Goal: Check status

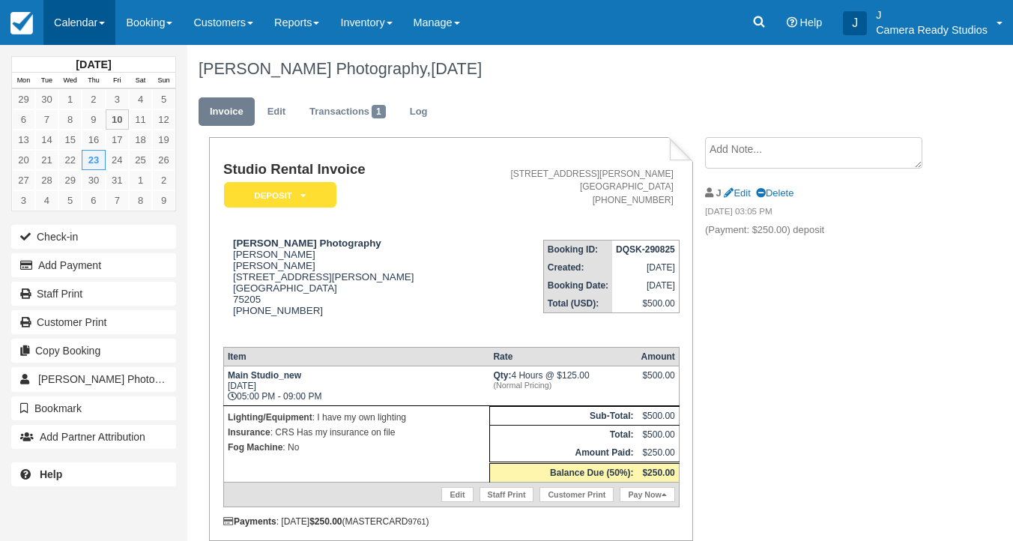
click at [82, 25] on link "Calendar" at bounding box center [79, 22] width 72 height 45
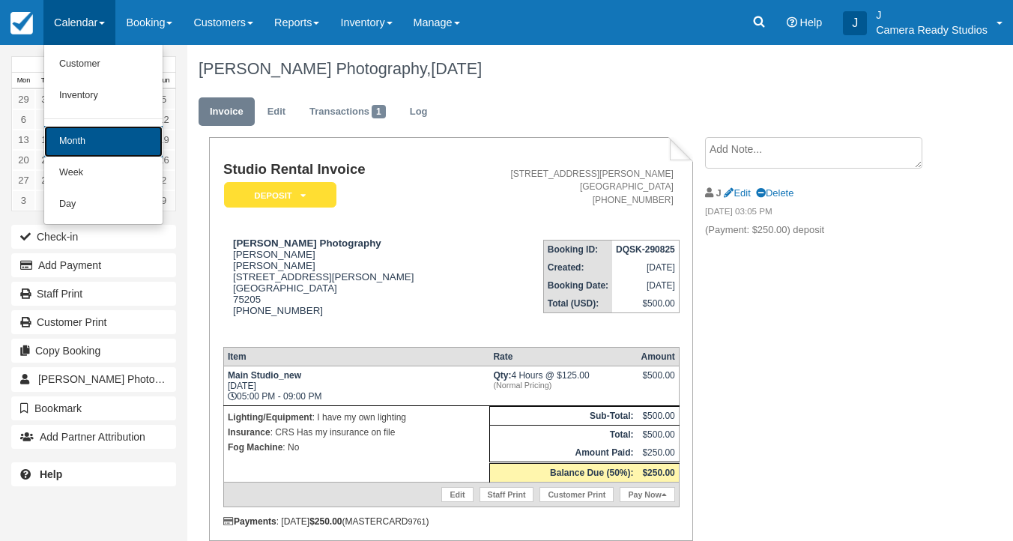
click at [83, 154] on link "Month" at bounding box center [103, 141] width 118 height 31
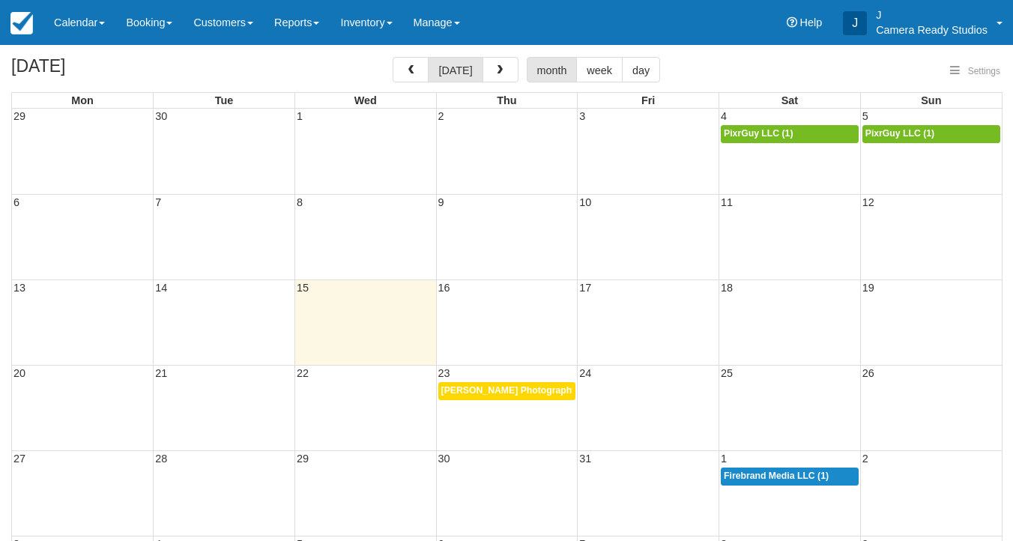
select select
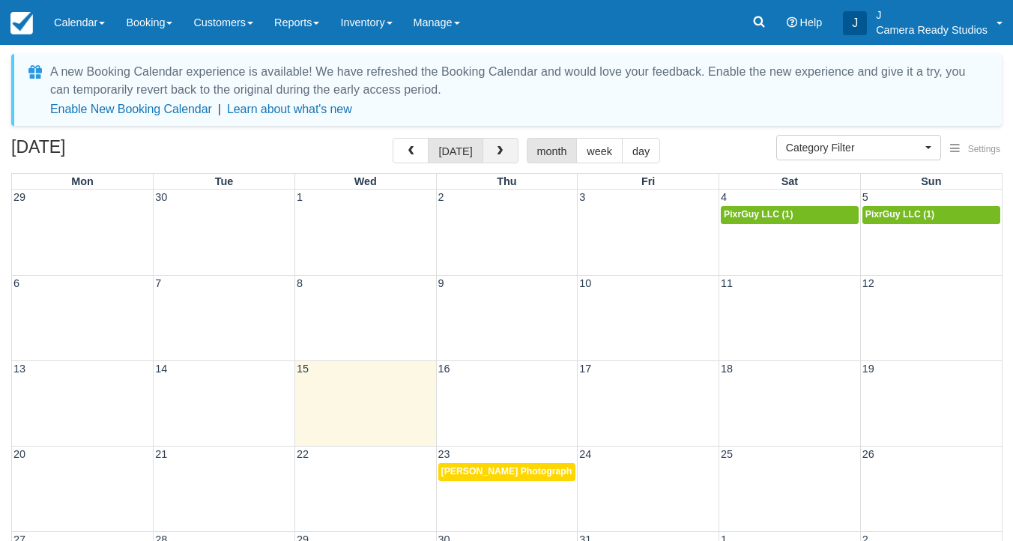
click at [497, 147] on span "button" at bounding box center [500, 151] width 10 height 10
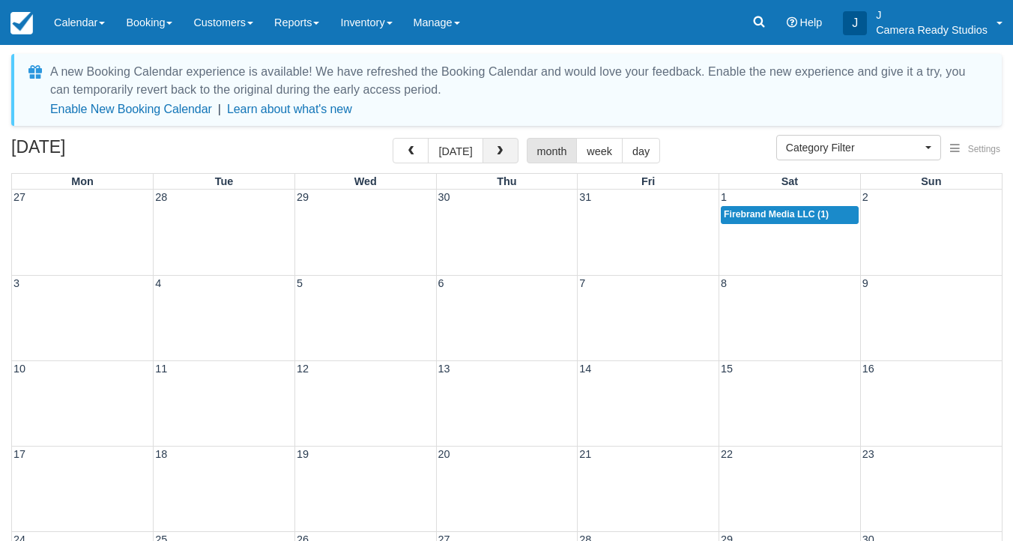
click at [498, 163] on button "button" at bounding box center [501, 150] width 36 height 25
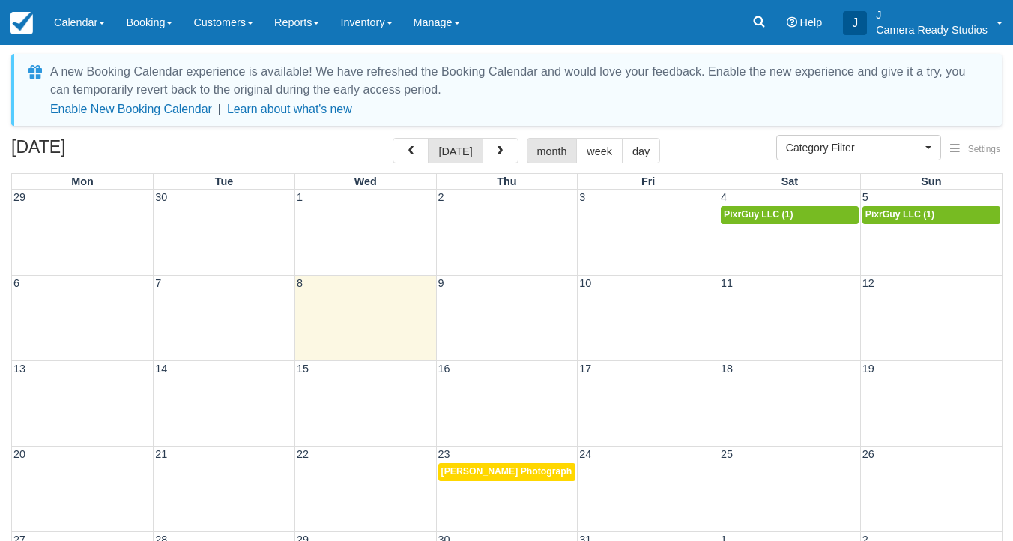
select select
